Goal: Transaction & Acquisition: Purchase product/service

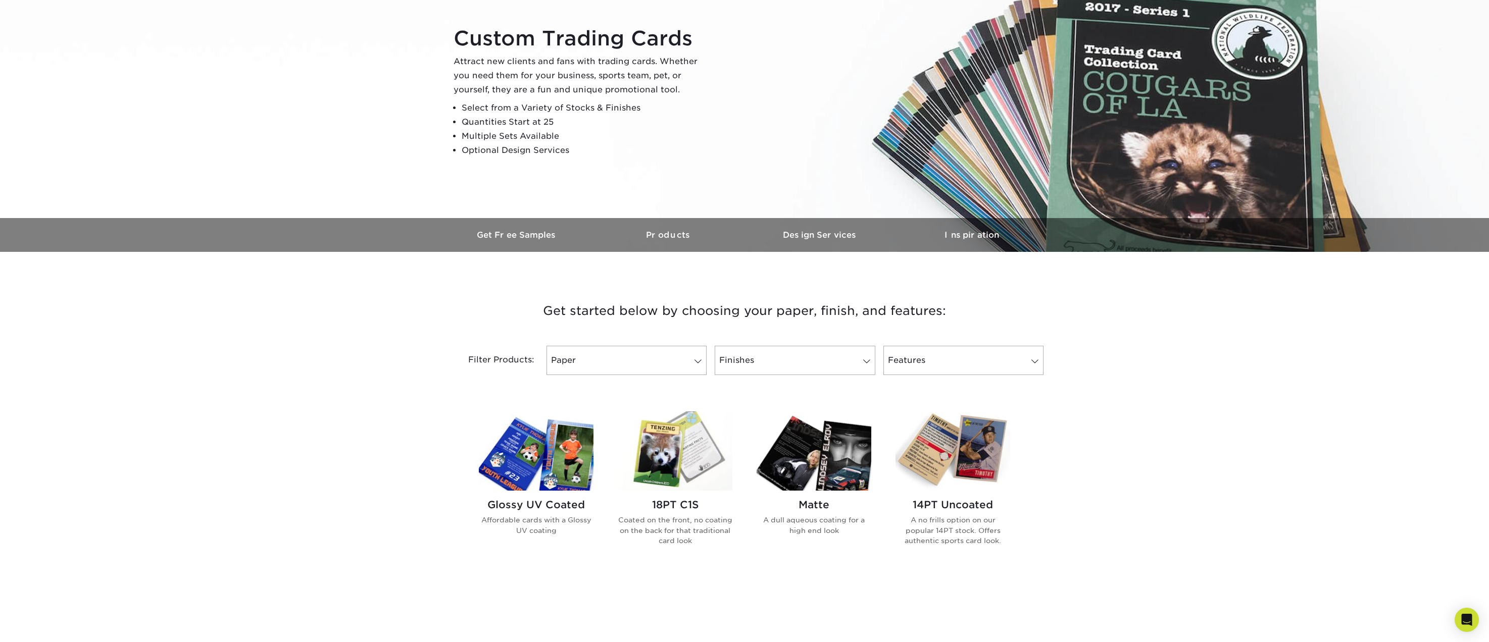
scroll to position [101, 0]
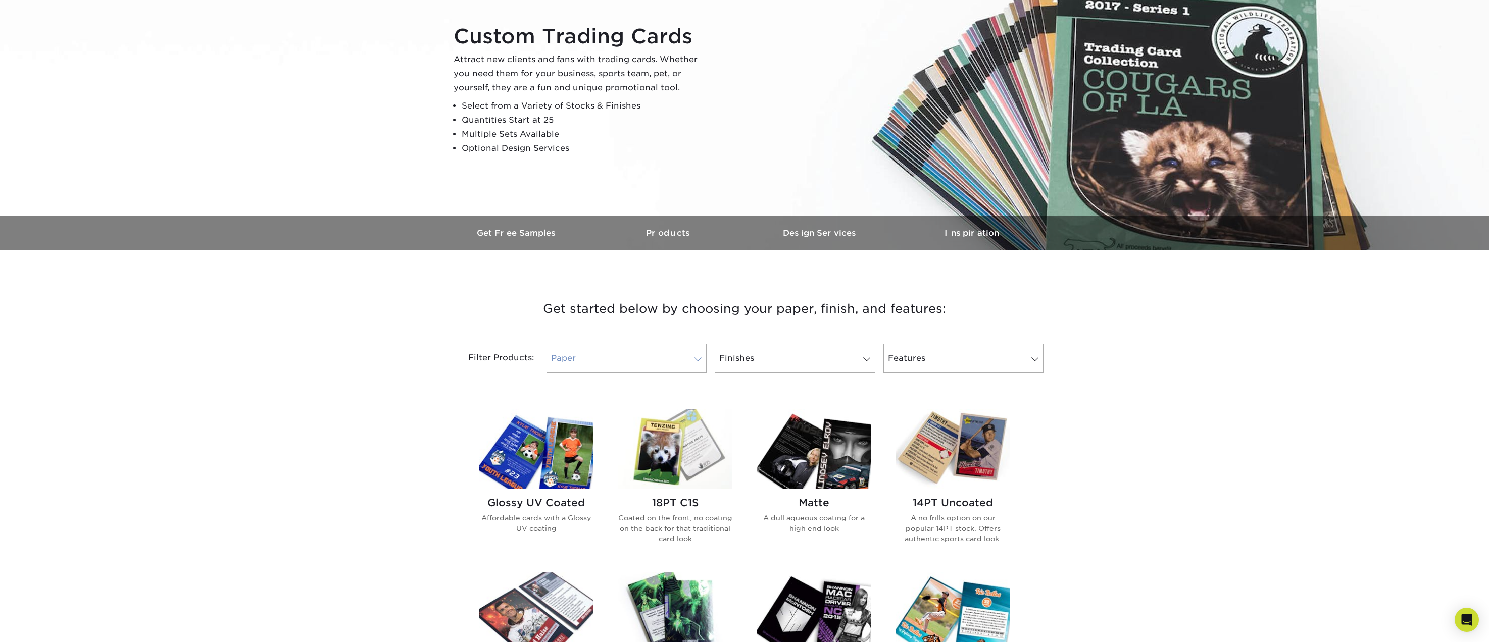
click at [609, 356] on link "Paper" at bounding box center [626, 358] width 160 height 29
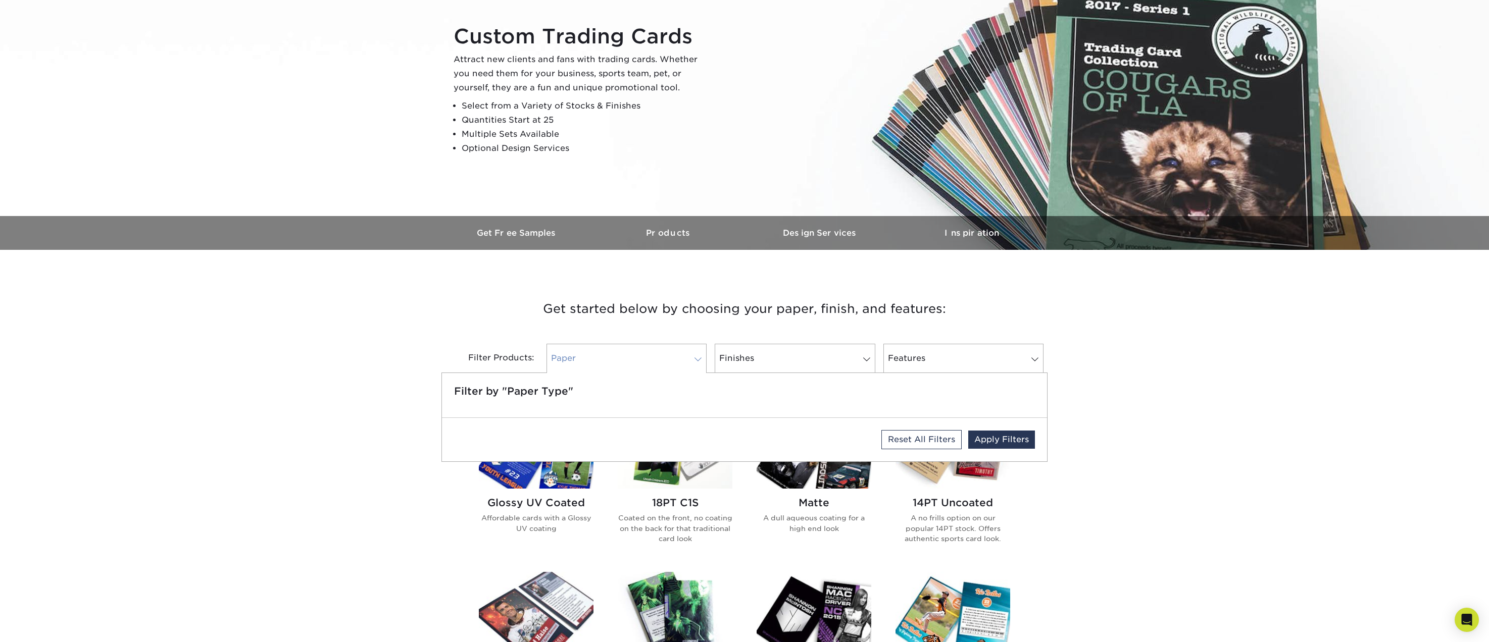
click at [628, 358] on link "Paper" at bounding box center [626, 358] width 160 height 29
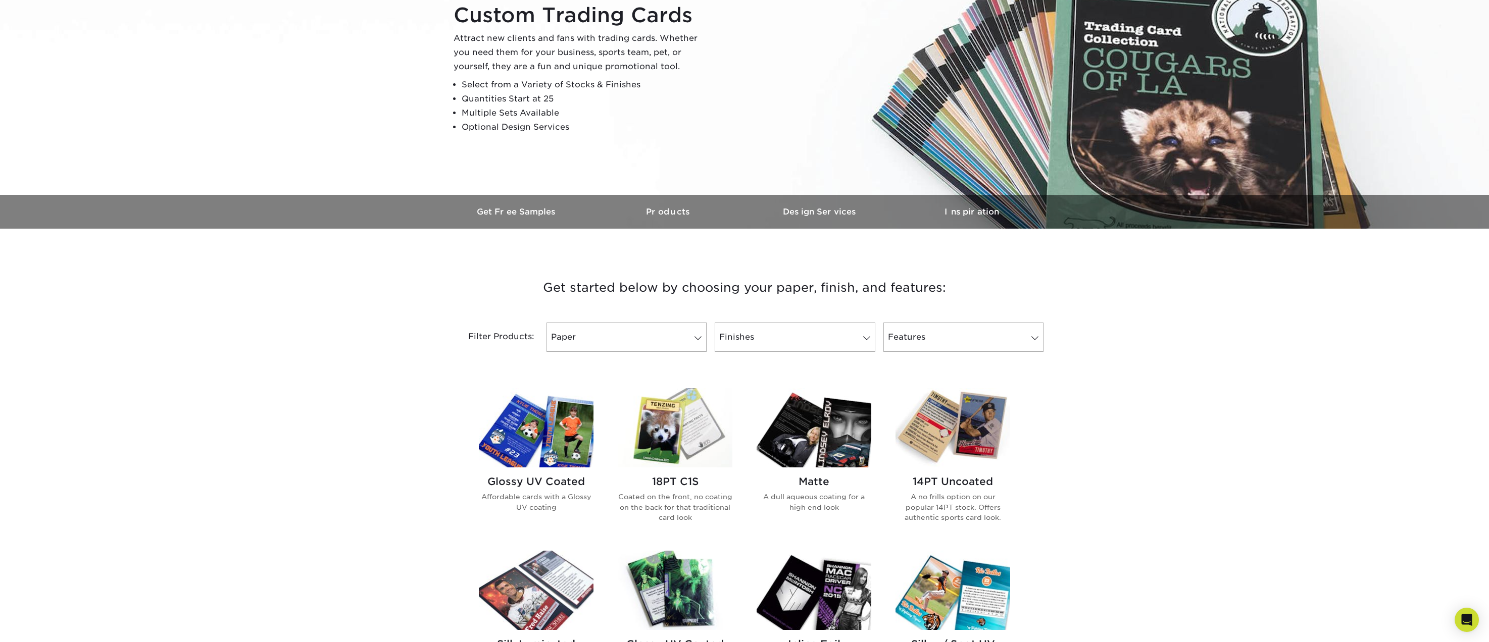
scroll to position [252, 0]
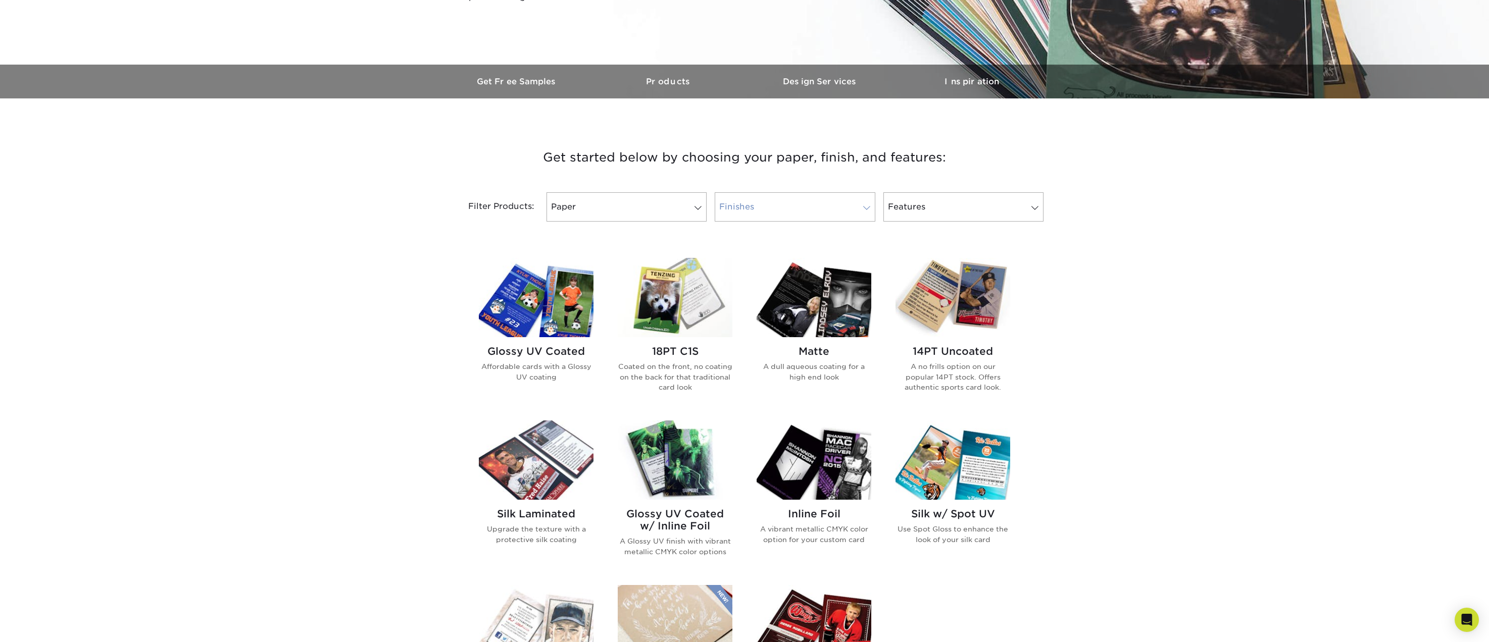
click at [766, 209] on link "Finishes" at bounding box center [795, 206] width 160 height 29
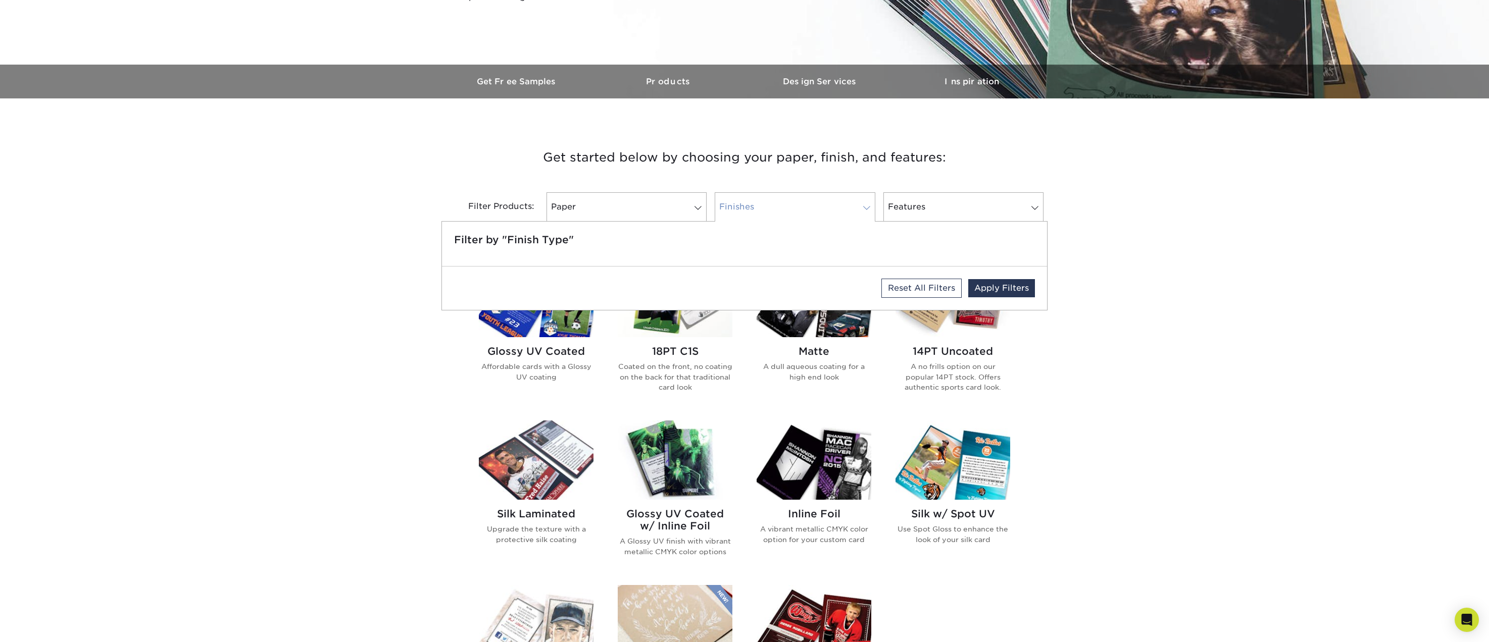
click at [789, 206] on link "Finishes" at bounding box center [795, 206] width 160 height 29
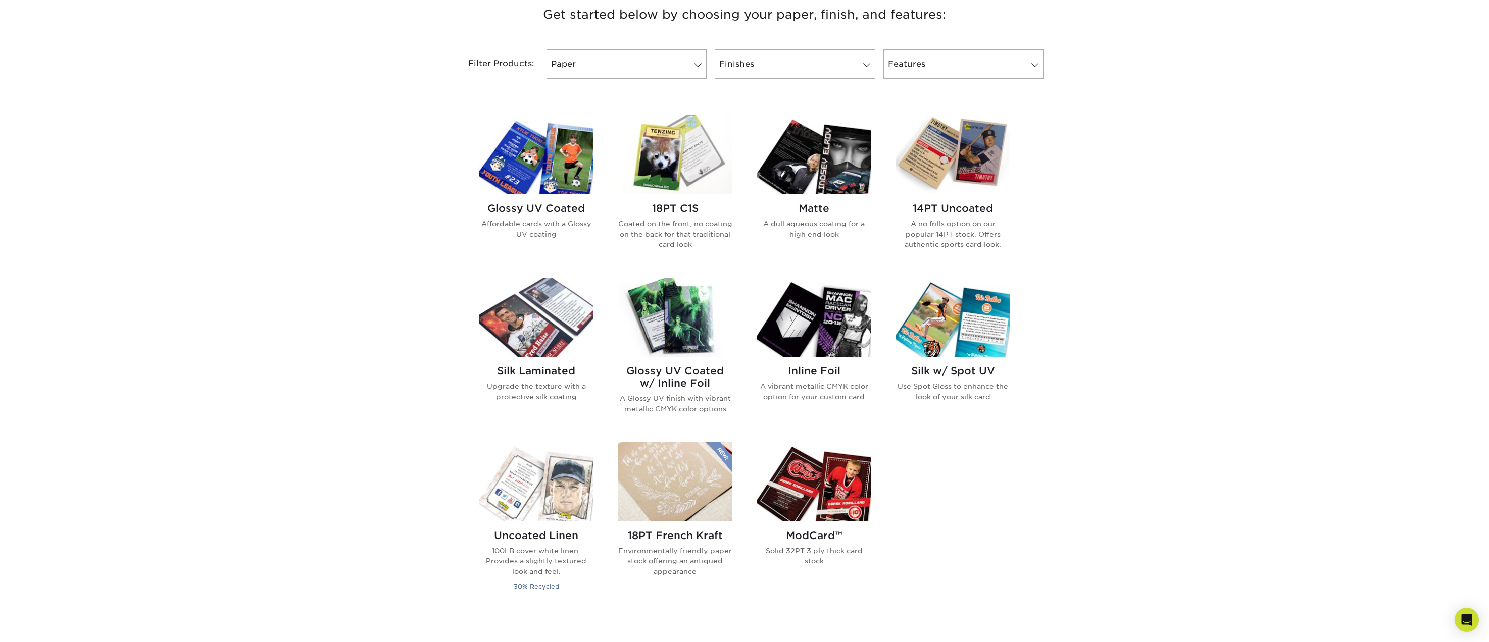
scroll to position [404, 0]
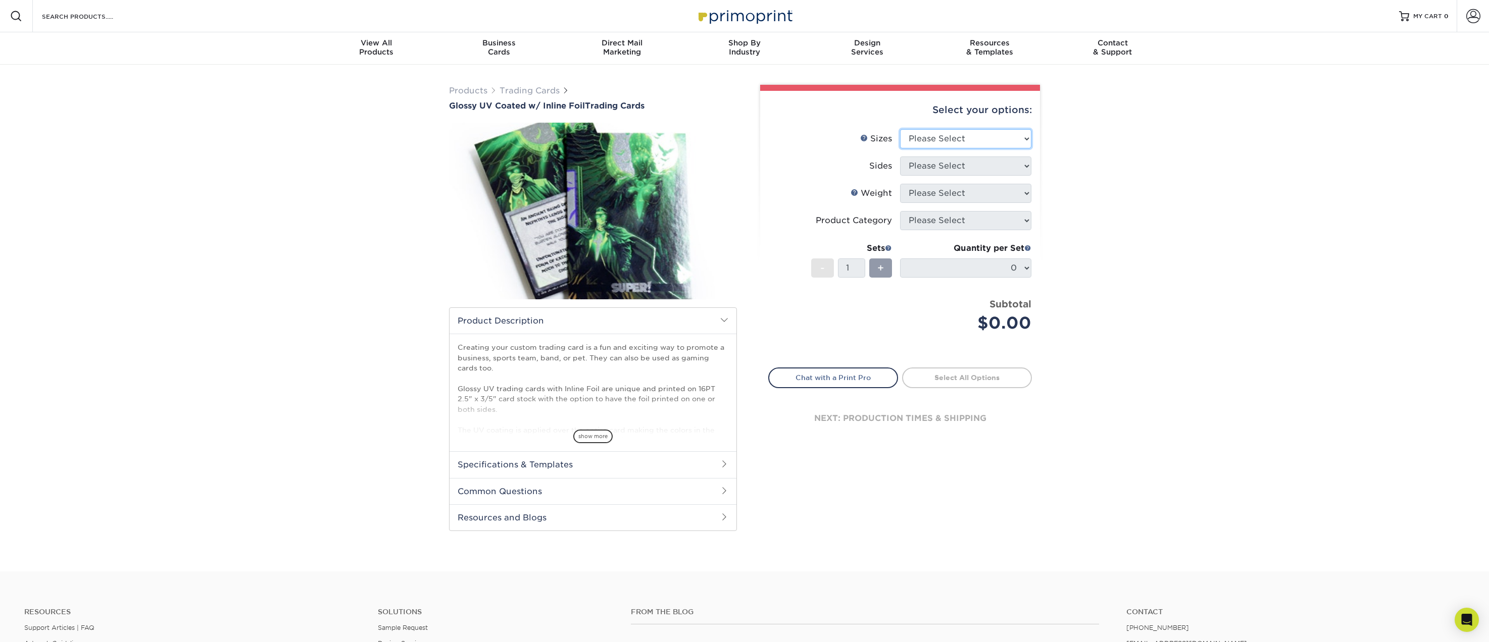
click at [946, 132] on select "Please Select 2.5" x 3.5"" at bounding box center [965, 138] width 131 height 19
select select "2.50x3.50"
click at [900, 129] on select "Please Select 2.5" x 3.5"" at bounding box center [965, 138] width 131 height 19
click at [943, 166] on select "Please Select Print Both Sides - Foil Back Only Print Both Sides - Foil Both Si…" at bounding box center [965, 166] width 131 height 19
select select "e9e9dfb3-fba1-4d60-972c-fd9ca5904d33"
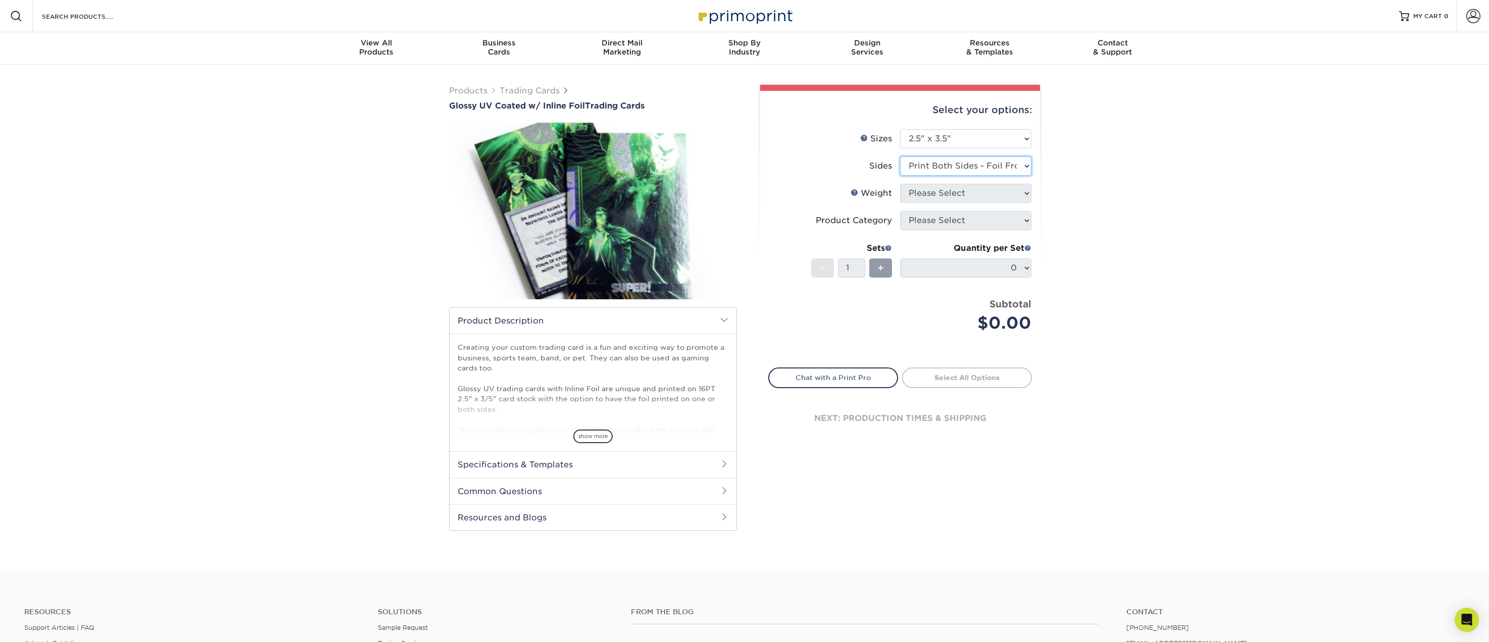
click at [900, 157] on select "Please Select Print Both Sides - Foil Back Only Print Both Sides - Foil Both Si…" at bounding box center [965, 166] width 131 height 19
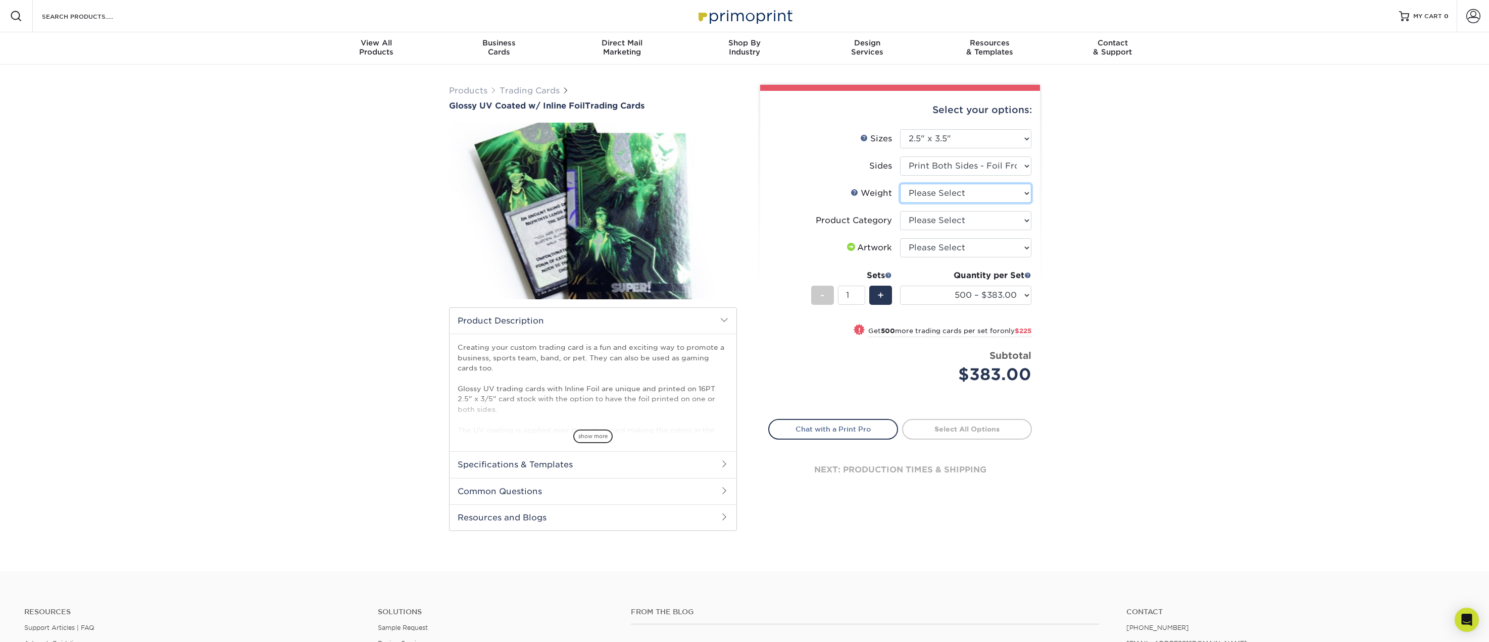
click at [971, 195] on select "Please Select 16PT" at bounding box center [965, 193] width 131 height 19
select select "16PT"
click at [900, 184] on select "Please Select 16PT" at bounding box center [965, 193] width 131 height 19
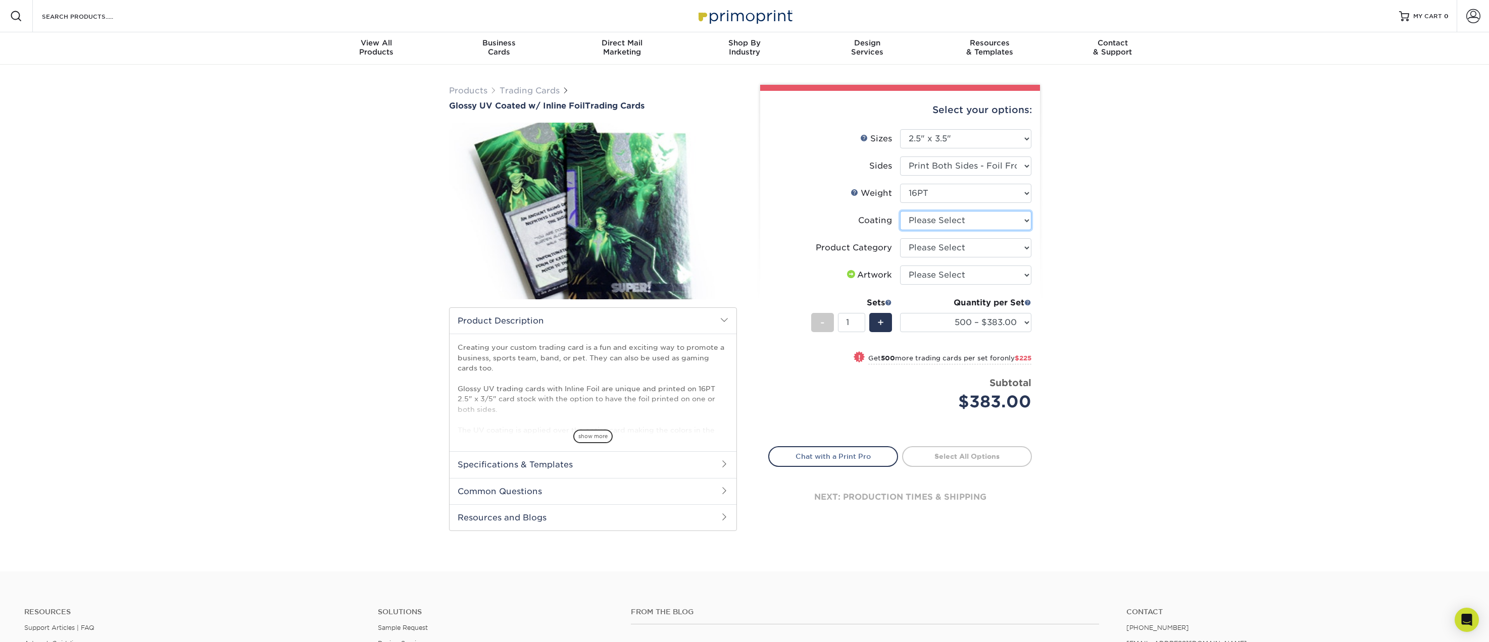
click at [935, 219] on select at bounding box center [965, 220] width 131 height 19
select select "ae367451-b2b8-45df-a344-0f05b6a12993"
click at [900, 211] on select at bounding box center [965, 220] width 131 height 19
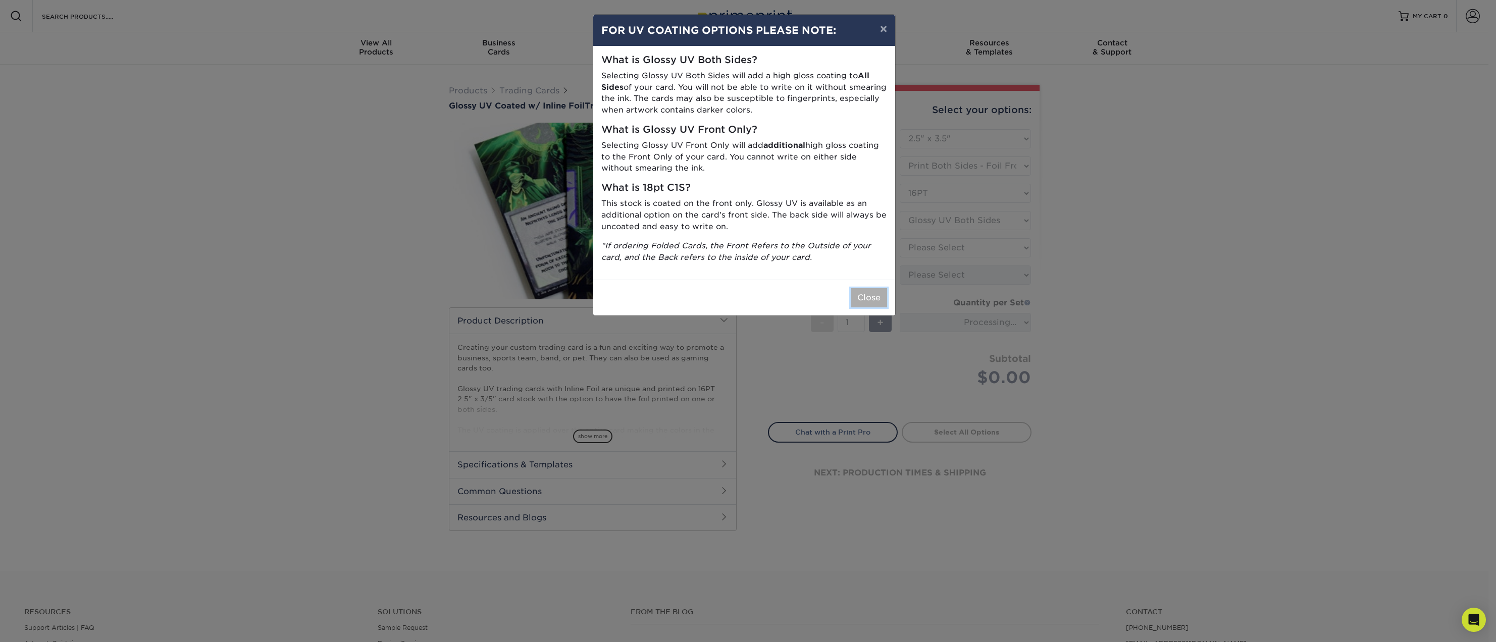
click at [867, 294] on button "Close" at bounding box center [869, 297] width 36 height 19
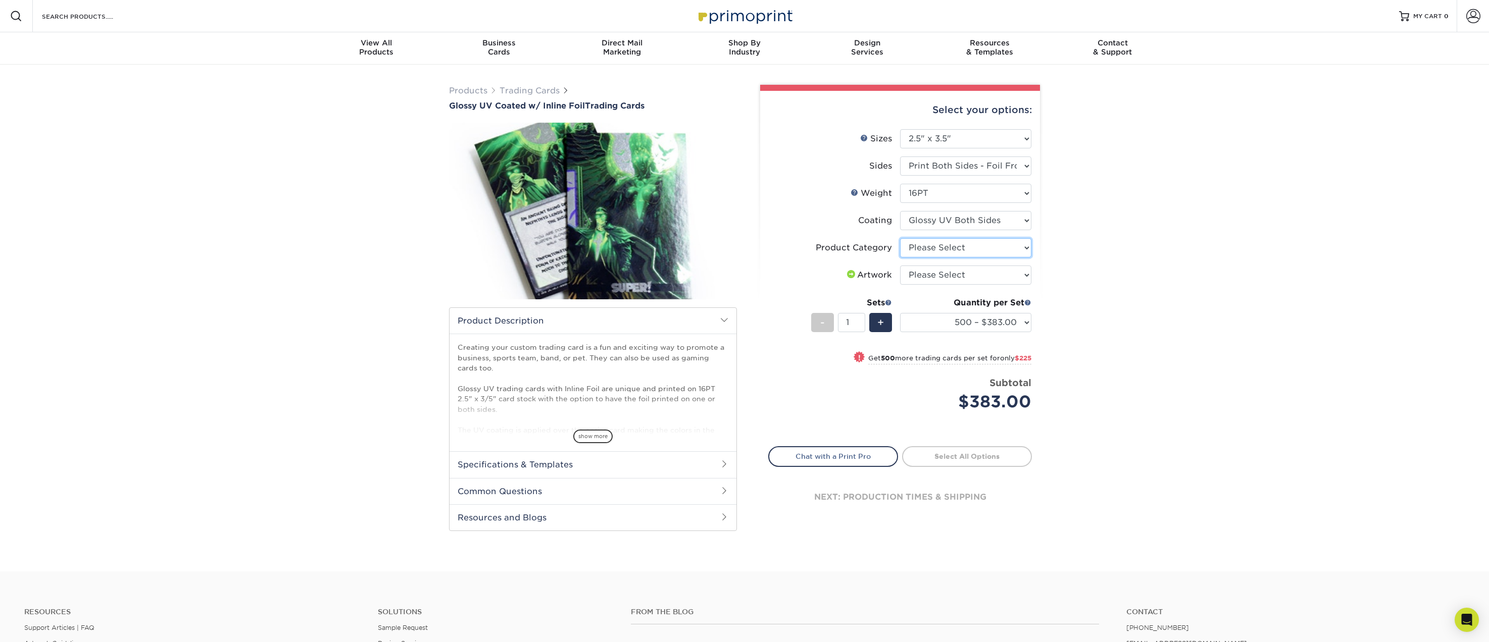
click at [973, 253] on select "Please Select Trading Cards" at bounding box center [965, 247] width 131 height 19
select select "c2f9bce9-36c2-409d-b101-c29d9d031e18"
click at [900, 238] on select "Please Select Trading Cards" at bounding box center [965, 247] width 131 height 19
click at [977, 270] on select "Please Select I will upload files I need a design - $100" at bounding box center [965, 275] width 131 height 19
select select "upload"
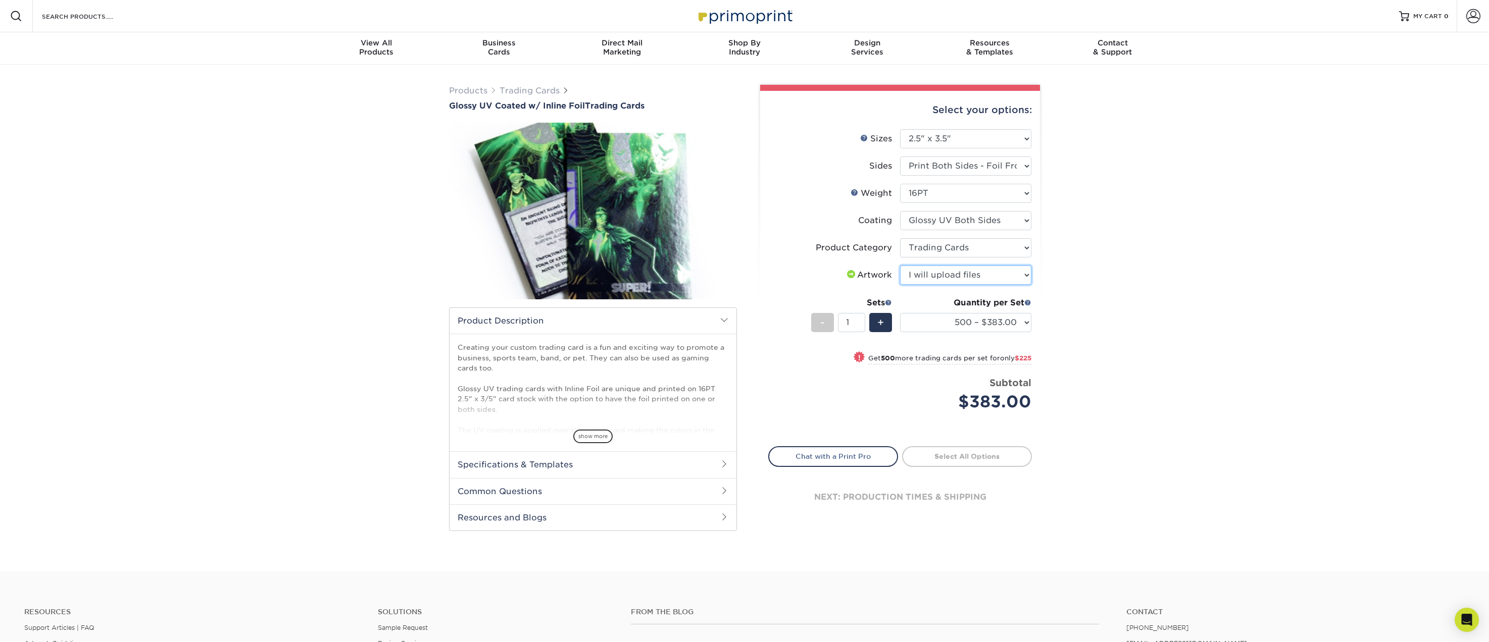
click at [900, 266] on select "Please Select I will upload files I need a design - $100" at bounding box center [965, 275] width 131 height 19
click at [982, 322] on select "500 – $383.00 1000 – $608.00 2500 – $883.00 5000 – $1252.00" at bounding box center [965, 322] width 131 height 19
click at [1161, 328] on div "Products Trading Cards Glossy UV Coated w/ Inline Foil Trading Cards /" at bounding box center [744, 318] width 1489 height 507
click at [589, 436] on span "show more" at bounding box center [592, 437] width 39 height 14
